Goal: Task Accomplishment & Management: Complete application form

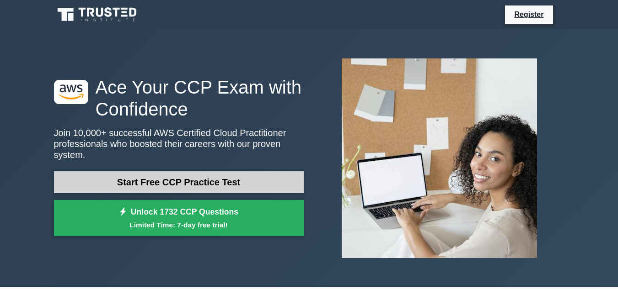
click at [176, 172] on link "Start Free CCP Practice Test" at bounding box center [179, 182] width 250 height 22
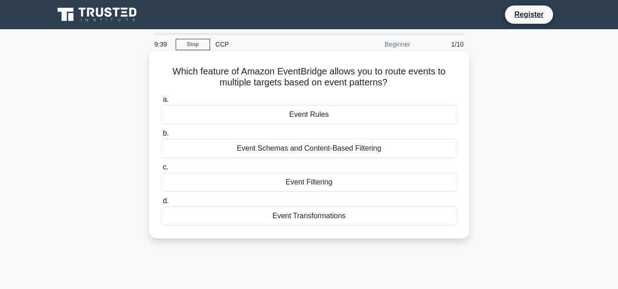
click at [234, 148] on div "Event Schemas and Content-Based Filtering" at bounding box center [309, 148] width 296 height 19
click at [161, 137] on input "b. Event Schemas and Content-Based Filtering" at bounding box center [161, 134] width 0 height 6
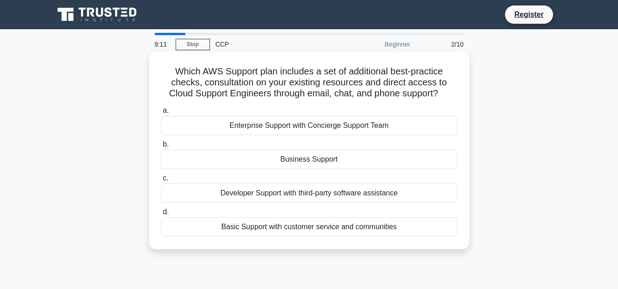
click at [268, 223] on div "Basic Support with customer service and communities" at bounding box center [309, 227] width 296 height 19
click at [161, 215] on input "d. Basic Support with customer service and communities" at bounding box center [161, 212] width 0 height 6
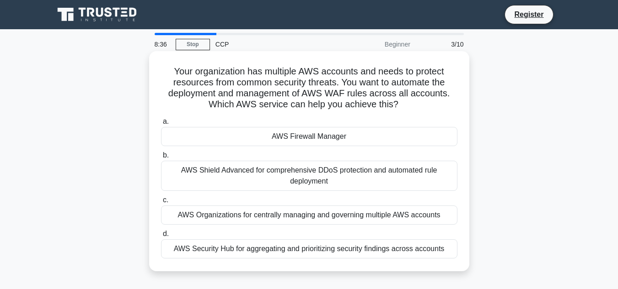
click at [301, 172] on div "AWS Shield Advanced for comprehensive DDoS protection and automated rule deploy…" at bounding box center [309, 176] width 296 height 30
click at [161, 159] on input "b. AWS Shield Advanced for comprehensive DDoS protection and automated rule dep…" at bounding box center [161, 156] width 0 height 6
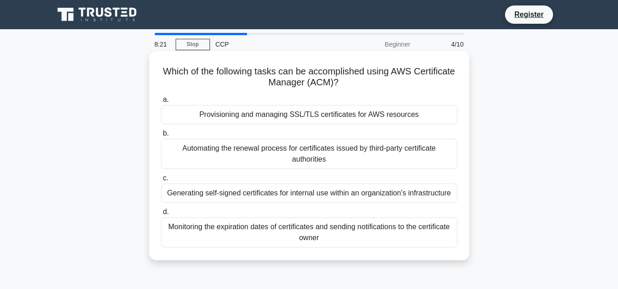
click at [331, 116] on div "Provisioning and managing SSL/TLS certificates for AWS resources" at bounding box center [309, 114] width 296 height 19
click at [161, 103] on input "a. Provisioning and managing SSL/TLS certificates for AWS resources" at bounding box center [161, 100] width 0 height 6
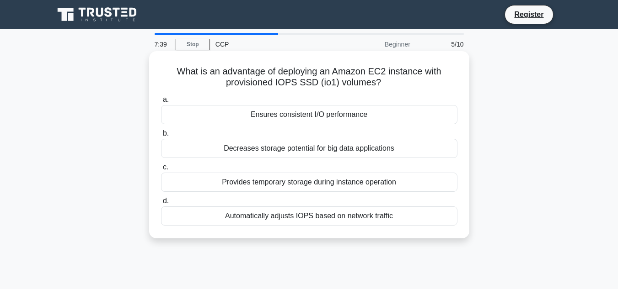
click at [363, 216] on div "Automatically adjusts IOPS based on network traffic" at bounding box center [309, 216] width 296 height 19
click at [161, 204] on input "d. Automatically adjusts IOPS based on network traffic" at bounding box center [161, 201] width 0 height 6
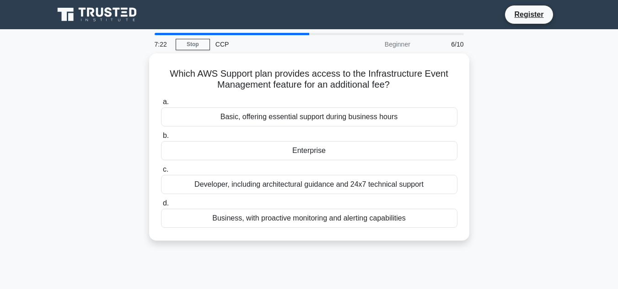
click at [363, 216] on div "Business, with proactive monitoring and alerting capabilities" at bounding box center [309, 218] width 296 height 19
click at [161, 207] on input "d. Business, with proactive monitoring and alerting capabilities" at bounding box center [161, 204] width 0 height 6
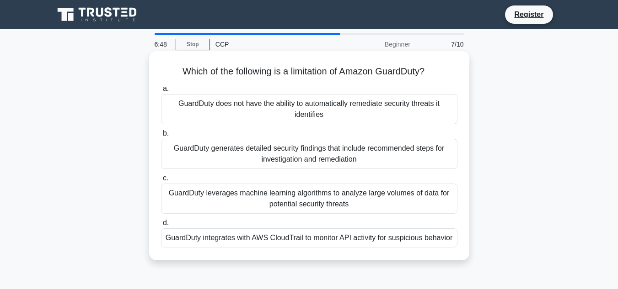
click at [331, 107] on div "GuardDuty does not have the ability to automatically remediate security threats…" at bounding box center [309, 109] width 296 height 30
click at [161, 92] on input "a. GuardDuty does not have the ability to automatically remediate security thre…" at bounding box center [161, 89] width 0 height 6
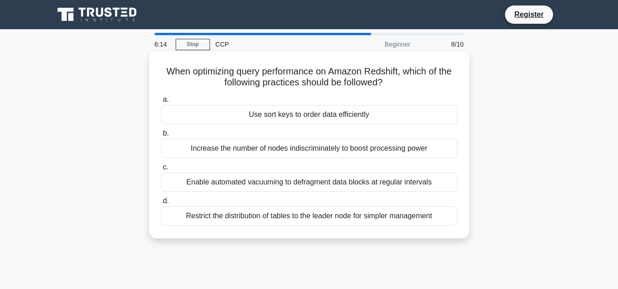
click at [416, 146] on div "Increase the number of nodes indiscriminately to boost processing power" at bounding box center [309, 148] width 296 height 19
click at [161, 137] on input "b. Increase the number of nodes indiscriminately to boost processing power" at bounding box center [161, 134] width 0 height 6
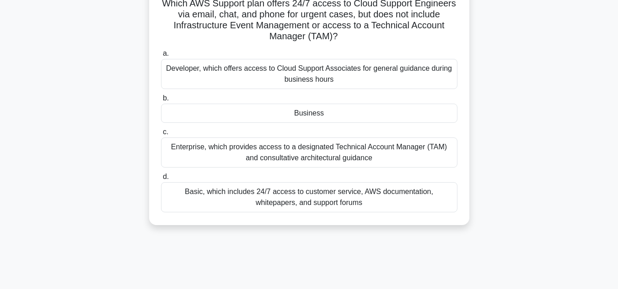
scroll to position [71, 0]
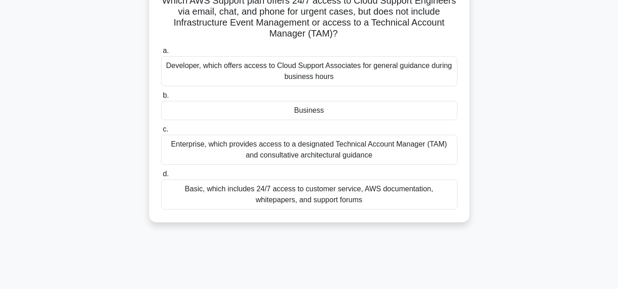
click at [418, 199] on div "Basic, which includes 24/7 access to customer service, AWS documentation, white…" at bounding box center [309, 195] width 296 height 30
click at [161, 177] on input "d. Basic, which includes 24/7 access to customer service, AWS documentation, wh…" at bounding box center [161, 174] width 0 height 6
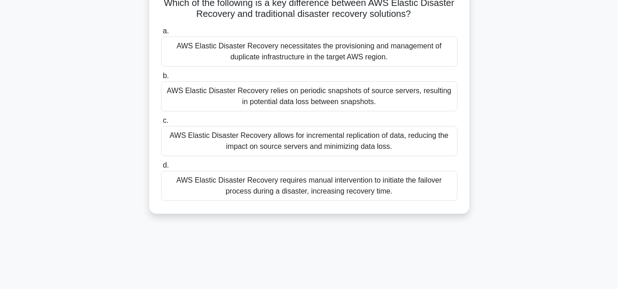
scroll to position [0, 0]
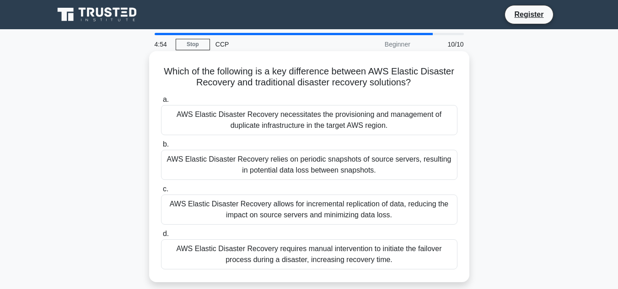
click at [380, 254] on div "AWS Elastic Disaster Recovery requires manual intervention to initiate the fail…" at bounding box center [309, 255] width 296 height 30
click at [161, 237] on input "d. AWS Elastic Disaster Recovery requires manual intervention to initiate the f…" at bounding box center [161, 234] width 0 height 6
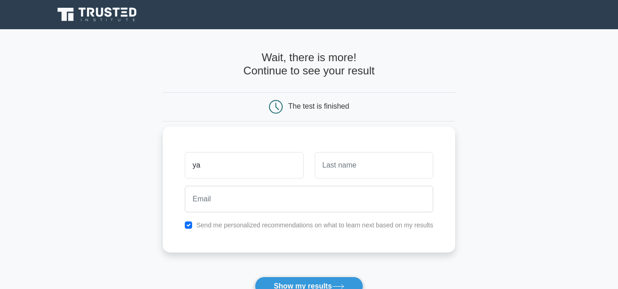
type input "yasaswin"
click at [386, 159] on input "text" at bounding box center [374, 165] width 118 height 27
type input "gollakota"
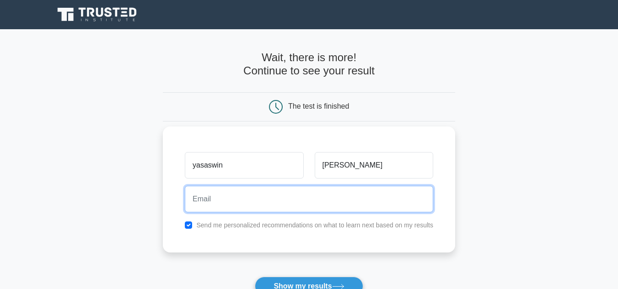
click at [384, 195] on input "email" at bounding box center [309, 199] width 248 height 27
type input "yasaswingollakota@gmail.com"
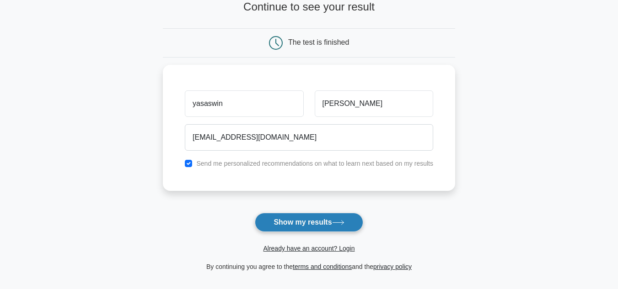
click at [311, 221] on button "Show my results" at bounding box center [309, 222] width 108 height 19
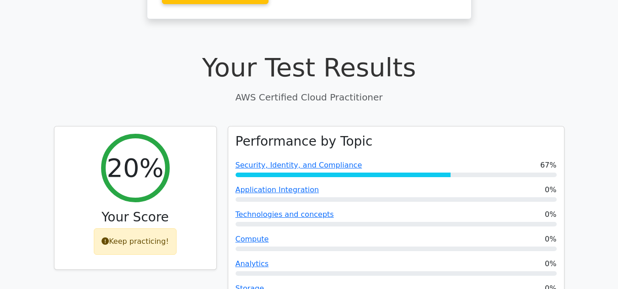
scroll to position [300, 0]
